Goal: Find specific page/section: Find specific page/section

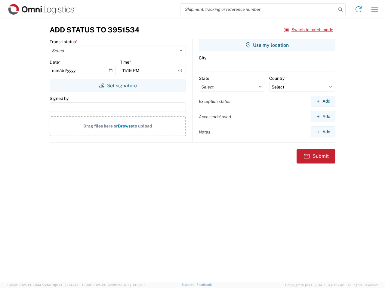
click at [258, 9] on input "search" at bounding box center [258, 9] width 156 height 11
click at [340, 10] on icon at bounding box center [340, 9] width 8 height 8
click at [358, 9] on icon at bounding box center [358, 10] width 10 height 10
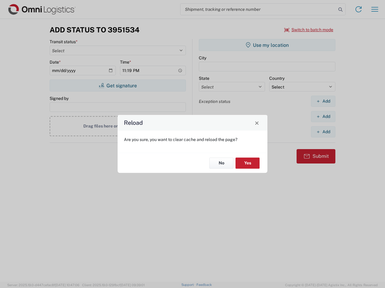
click at [374, 9] on div "Reload Are you sure, you want to clear cache and reload the page? No Yes" at bounding box center [192, 144] width 385 height 288
click at [309, 30] on div "Reload Are you sure, you want to clear cache and reload the page? No Yes" at bounding box center [192, 144] width 385 height 288
click at [117, 86] on div "Reload Are you sure, you want to clear cache and reload the page? No Yes" at bounding box center [192, 144] width 385 height 288
click at [267, 45] on div "Reload Are you sure, you want to clear cache and reload the page? No Yes" at bounding box center [192, 144] width 385 height 288
click at [323, 101] on div "Reload Are you sure, you want to clear cache and reload the page? No Yes" at bounding box center [192, 144] width 385 height 288
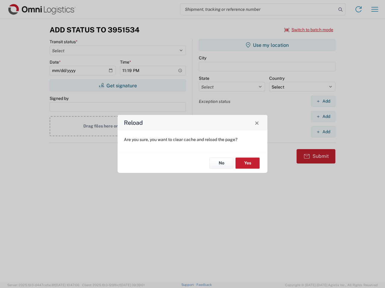
click at [323, 117] on div "Reload Are you sure, you want to clear cache and reload the page? No Yes" at bounding box center [192, 144] width 385 height 288
click at [323, 132] on div "Reload Are you sure, you want to clear cache and reload the page? No Yes" at bounding box center [192, 144] width 385 height 288
